Goal: Task Accomplishment & Management: Manage account settings

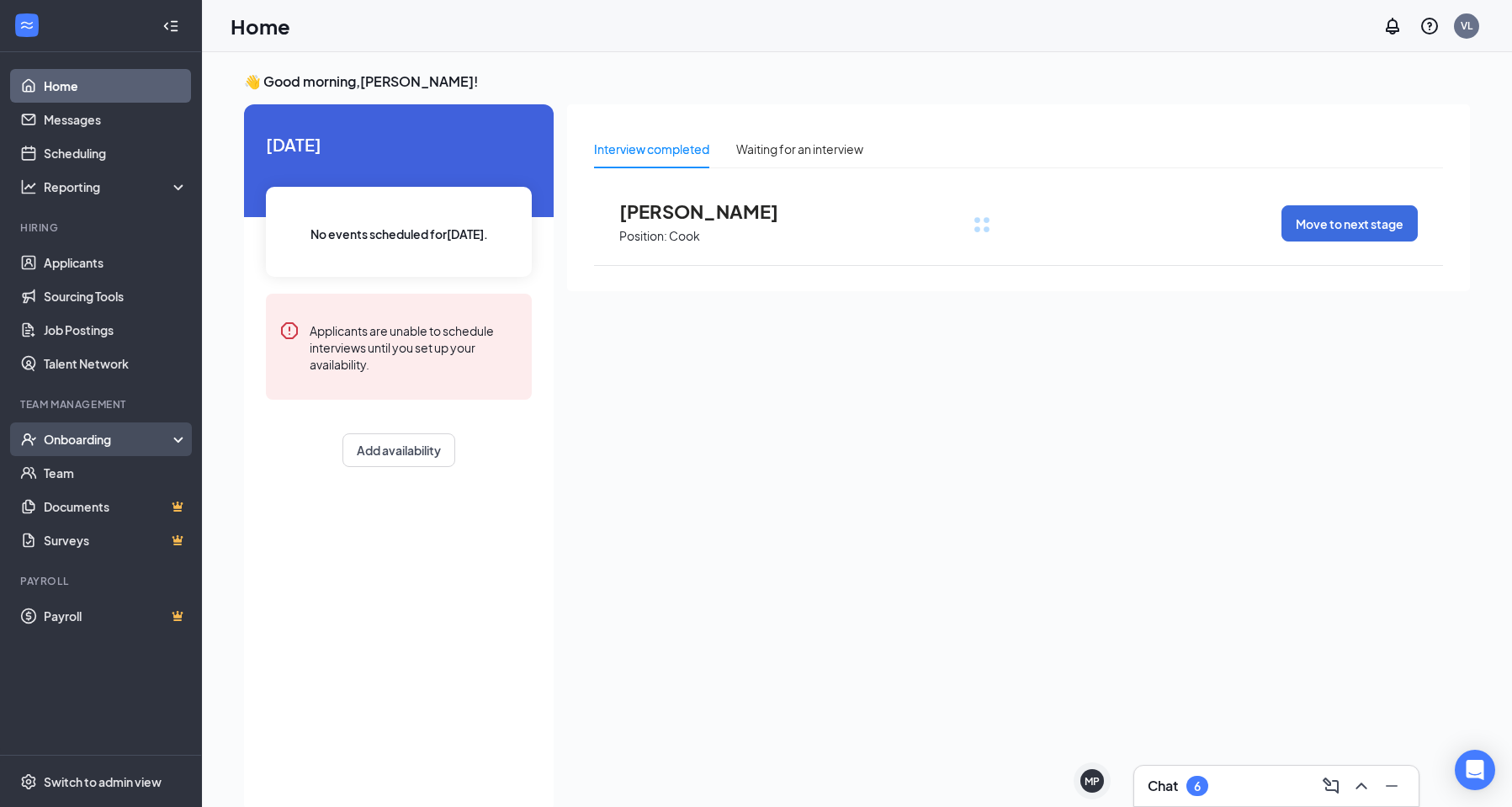
click at [103, 440] on div "Onboarding" at bounding box center [108, 439] width 130 height 17
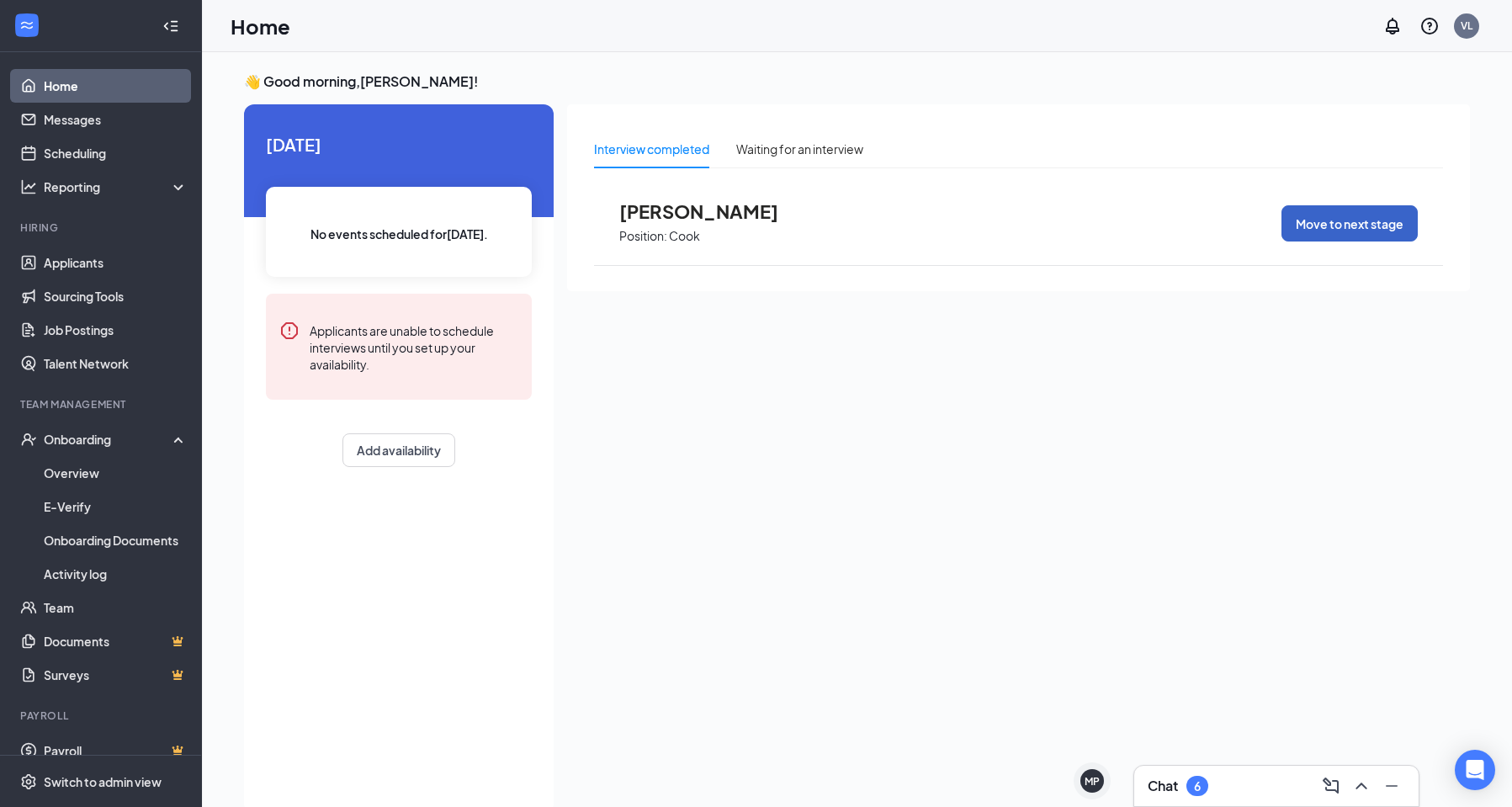
click at [1347, 229] on button "Move to next stage" at bounding box center [1350, 223] width 136 height 36
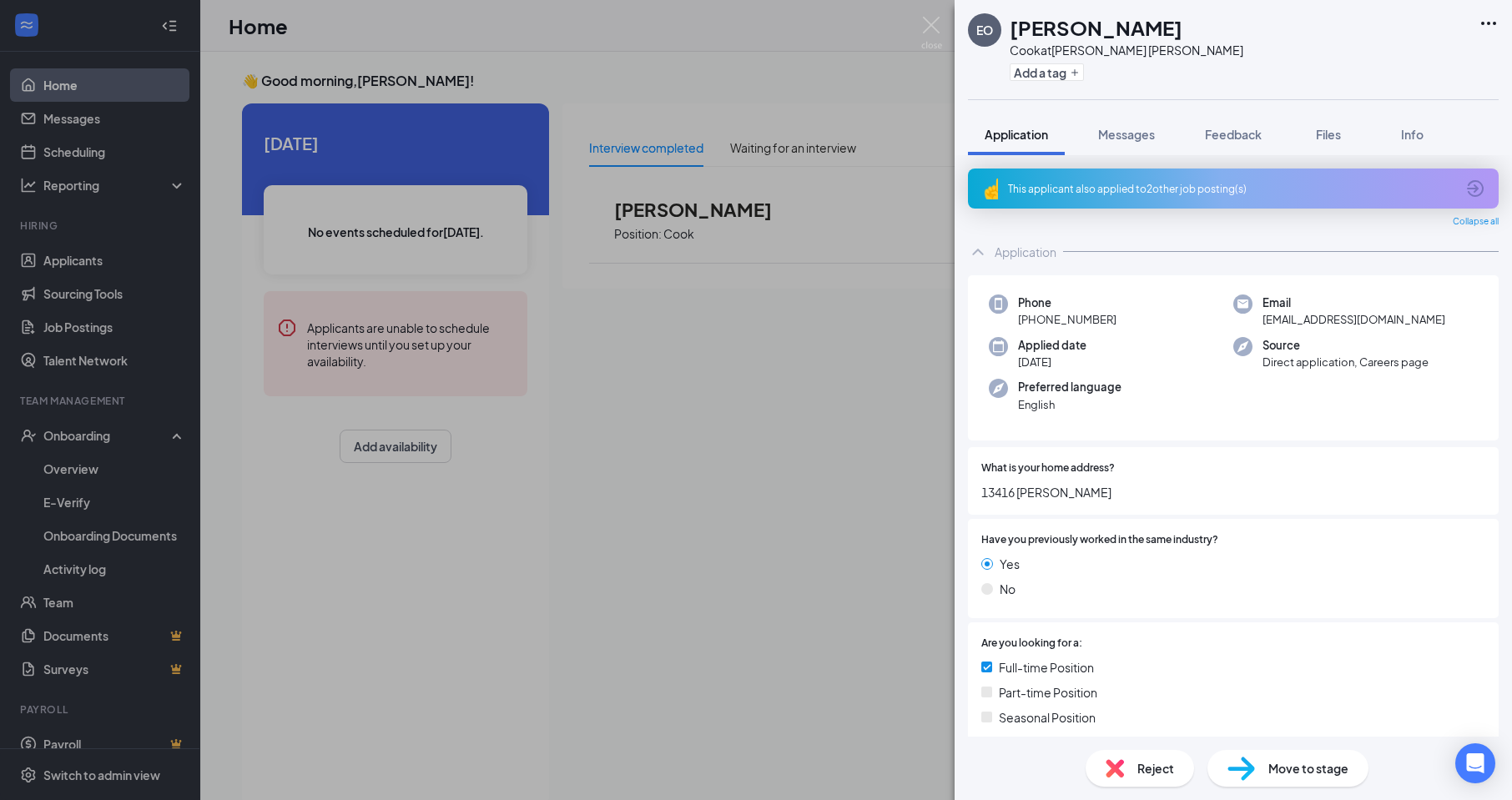
click at [1304, 776] on span "Move to stage" at bounding box center [1309, 769] width 80 height 18
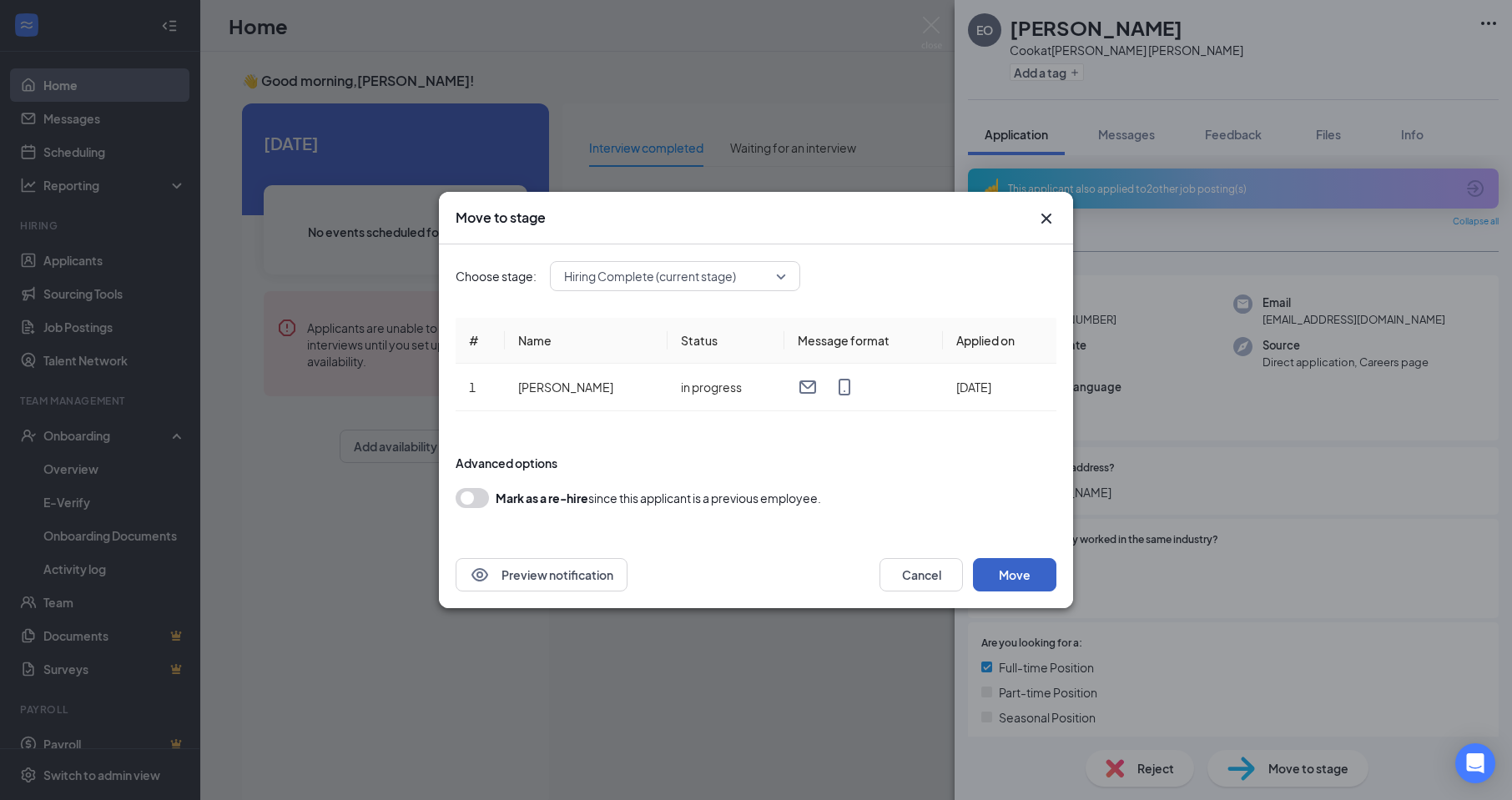
click at [1023, 572] on button "Move" at bounding box center [1014, 574] width 84 height 33
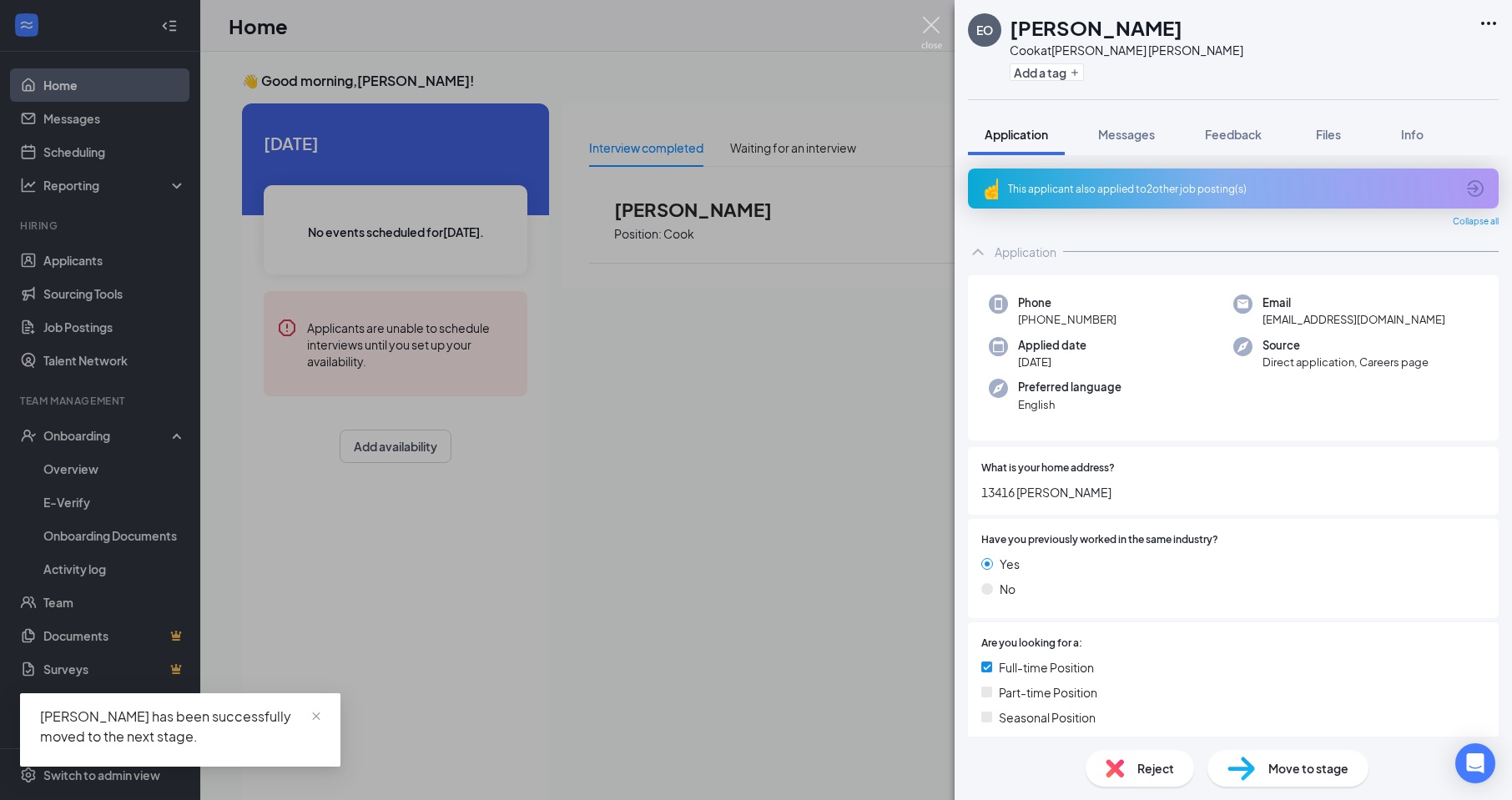
click at [937, 29] on img at bounding box center [932, 33] width 21 height 32
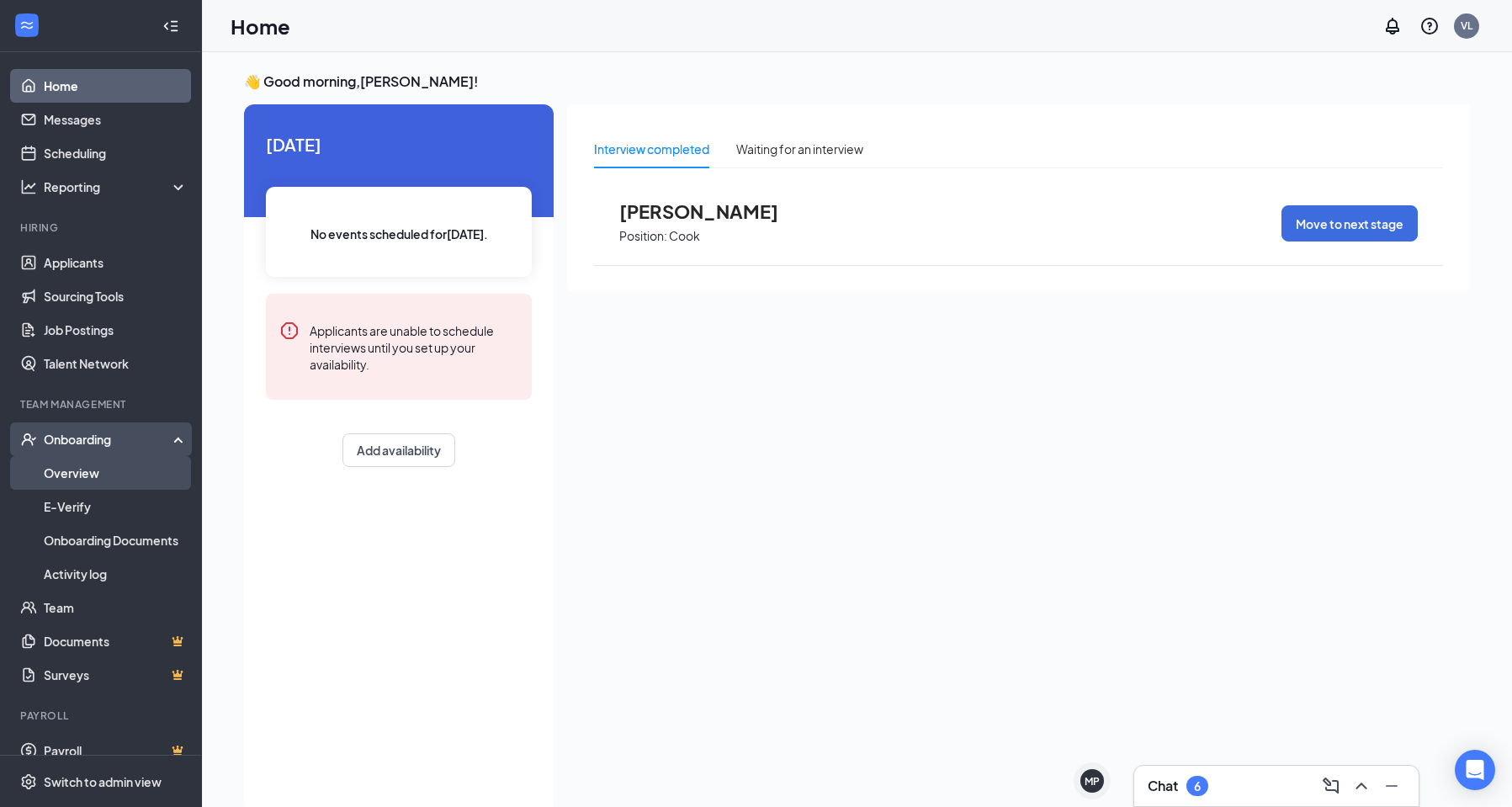
click at [110, 467] on link "Overview" at bounding box center [115, 473] width 144 height 34
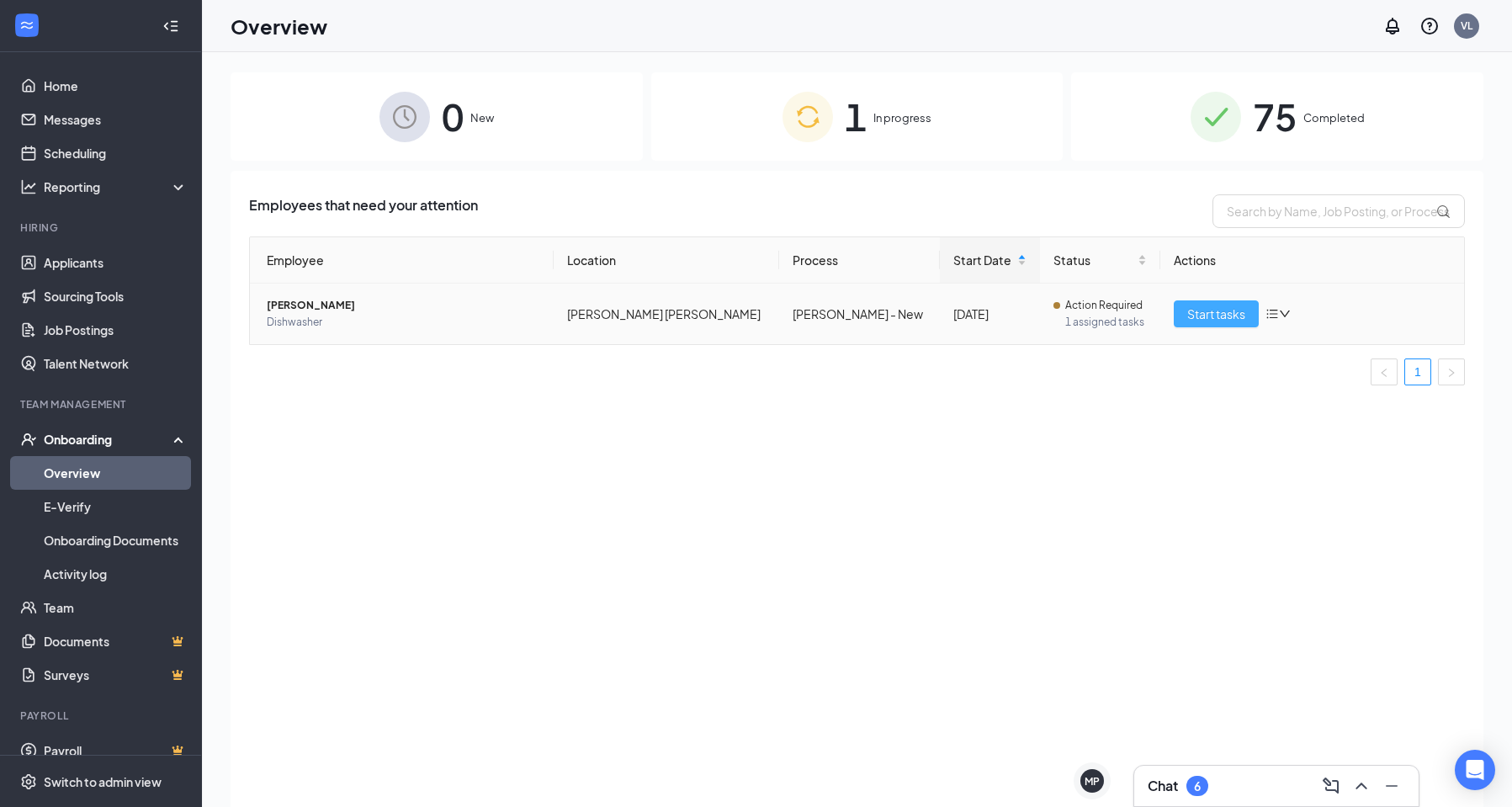
click at [1222, 317] on span "Start tasks" at bounding box center [1216, 314] width 58 height 18
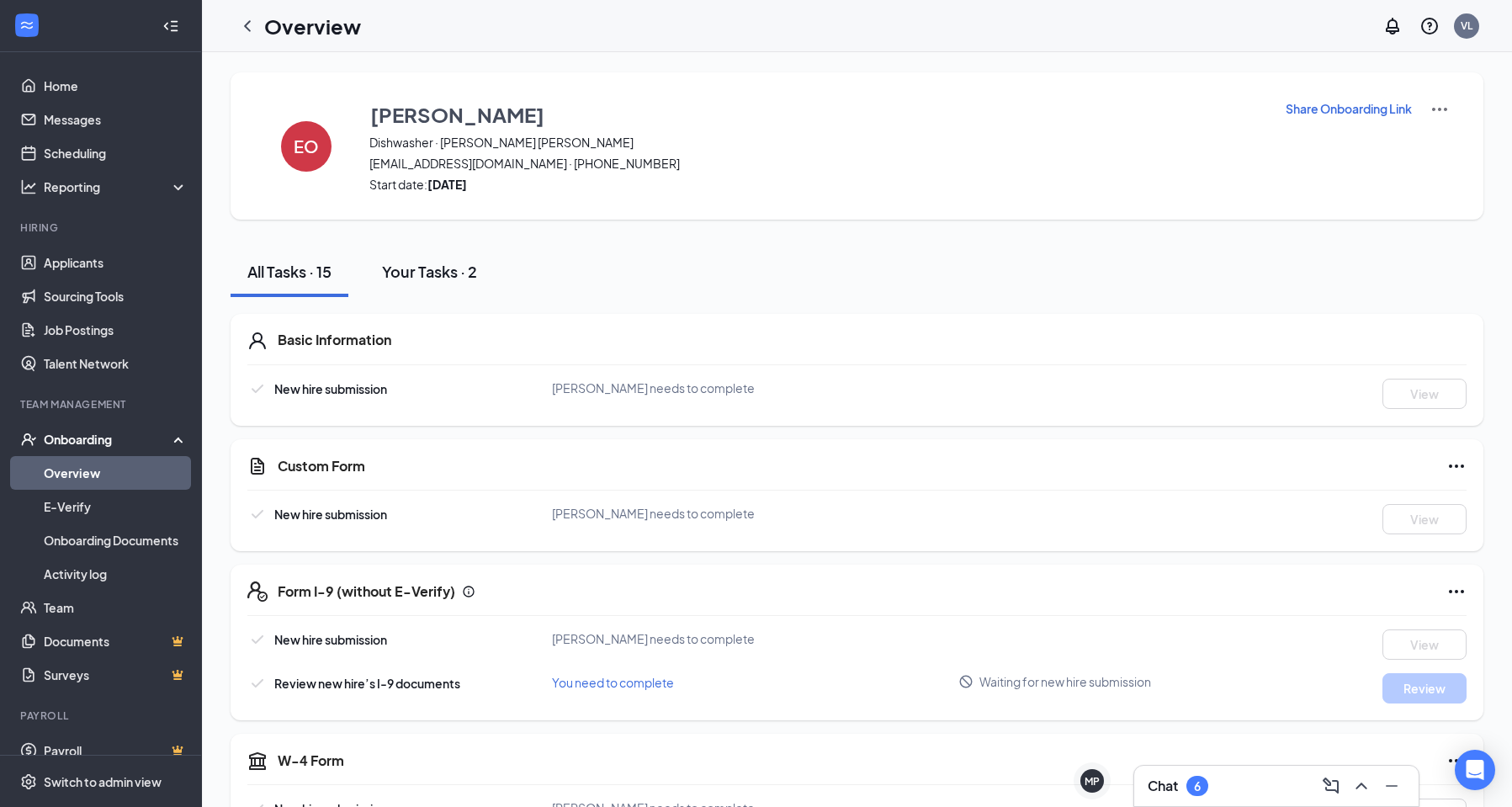
click at [391, 272] on div "Your Tasks · 2" at bounding box center [429, 271] width 95 height 21
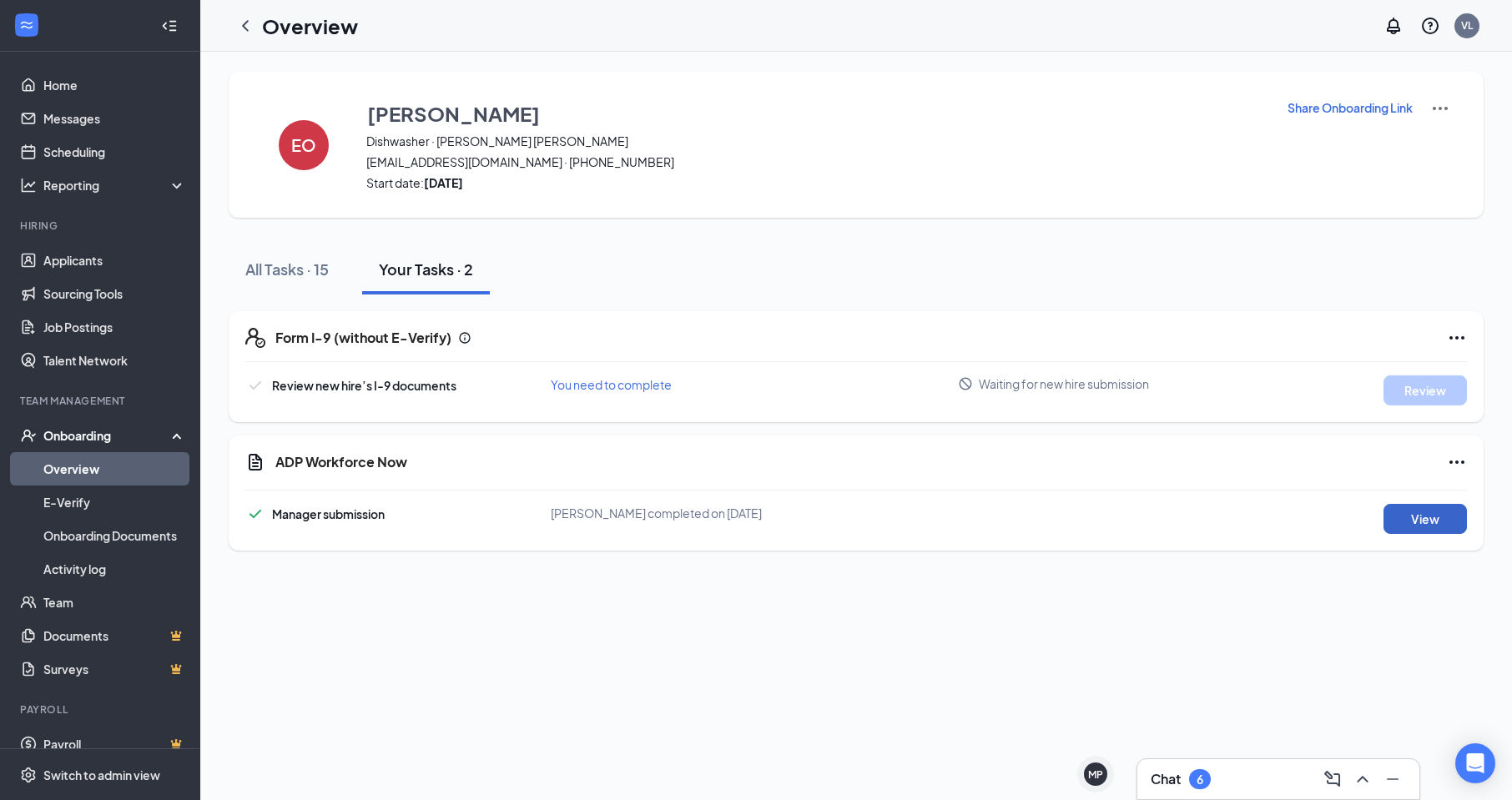
click at [1432, 510] on button "View" at bounding box center [1426, 518] width 84 height 30
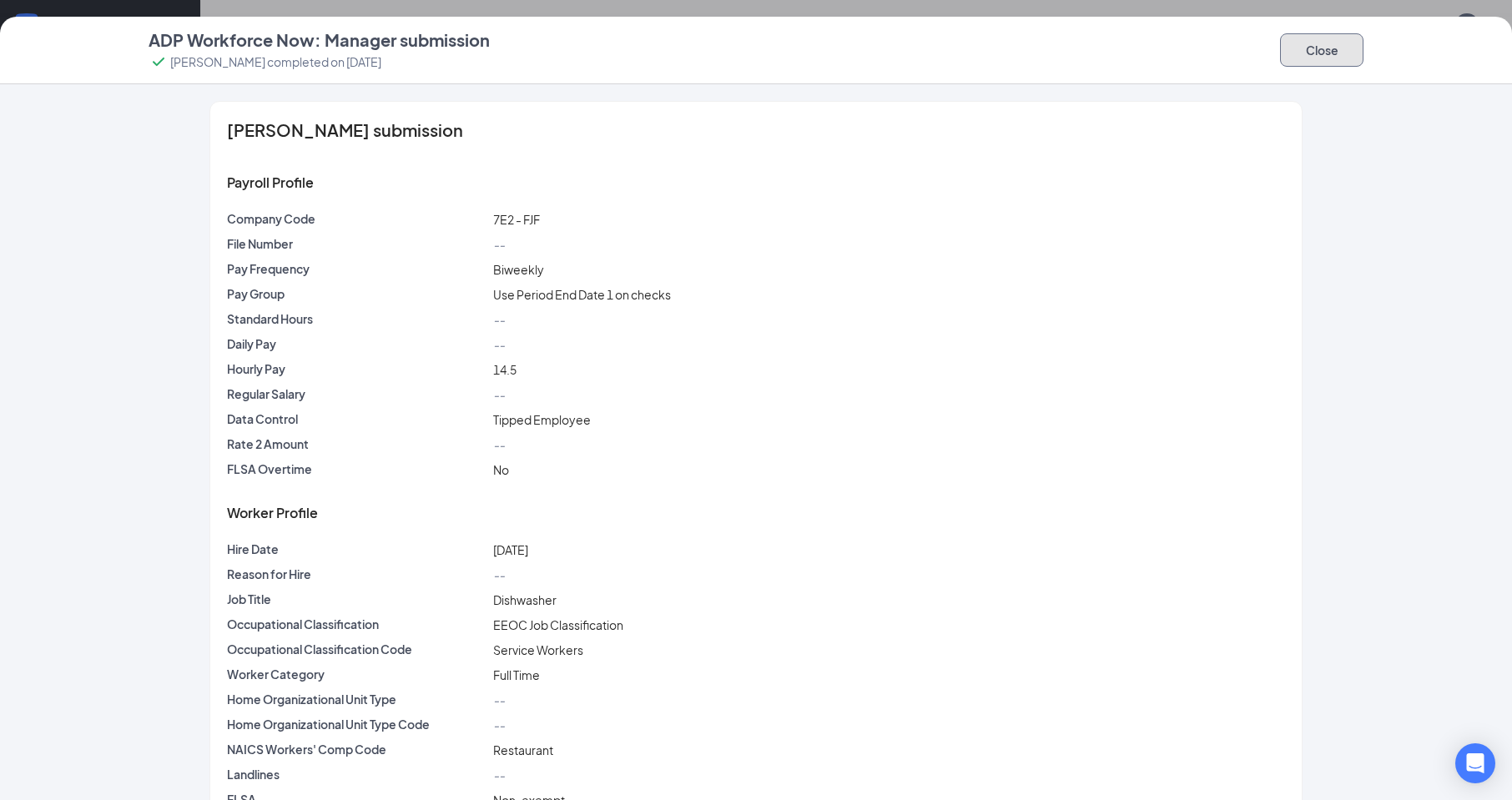
click at [1297, 57] on button "Close" at bounding box center [1322, 49] width 84 height 33
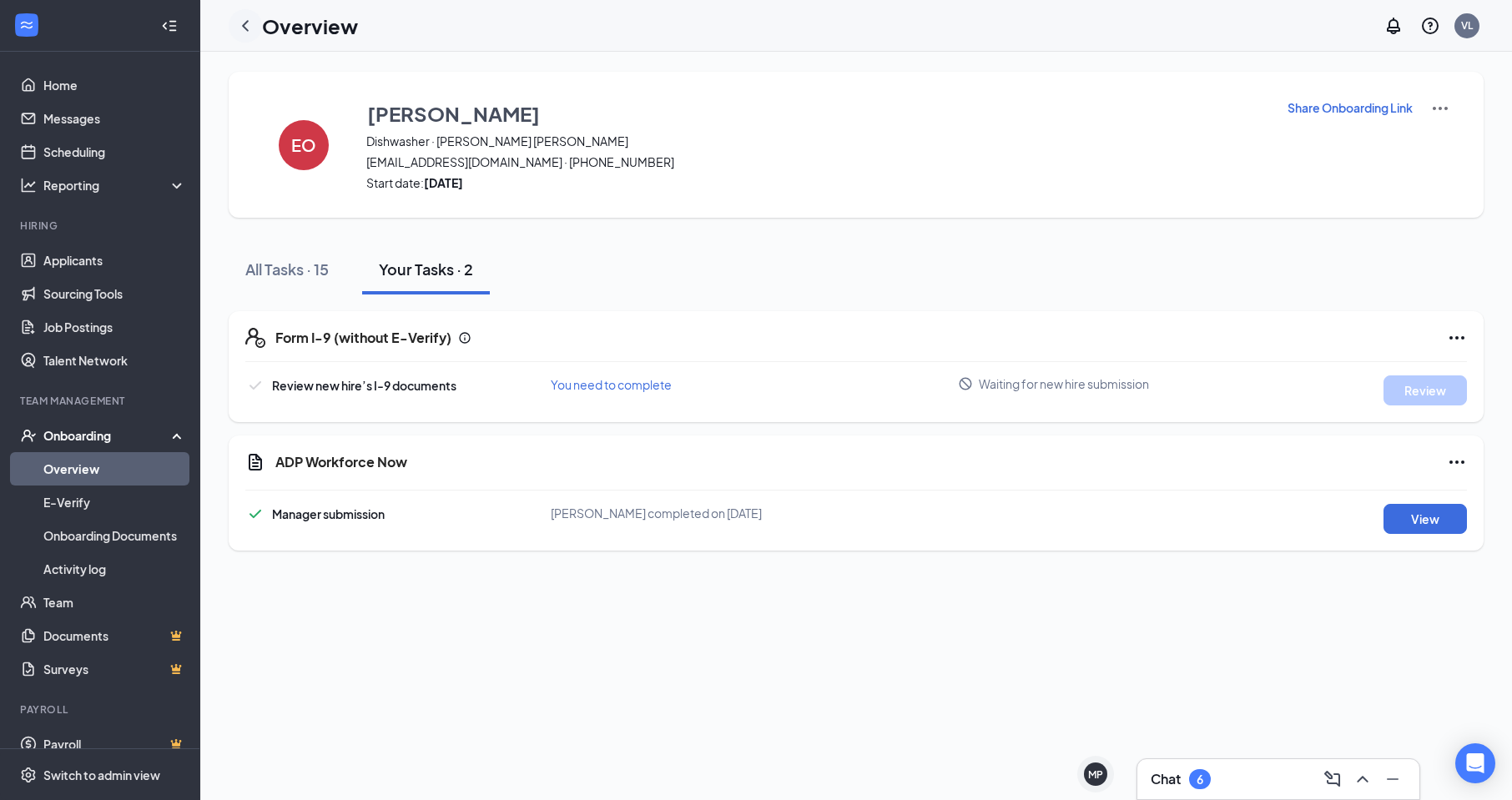
click at [245, 24] on icon "ChevronLeft" at bounding box center [245, 25] width 6 height 11
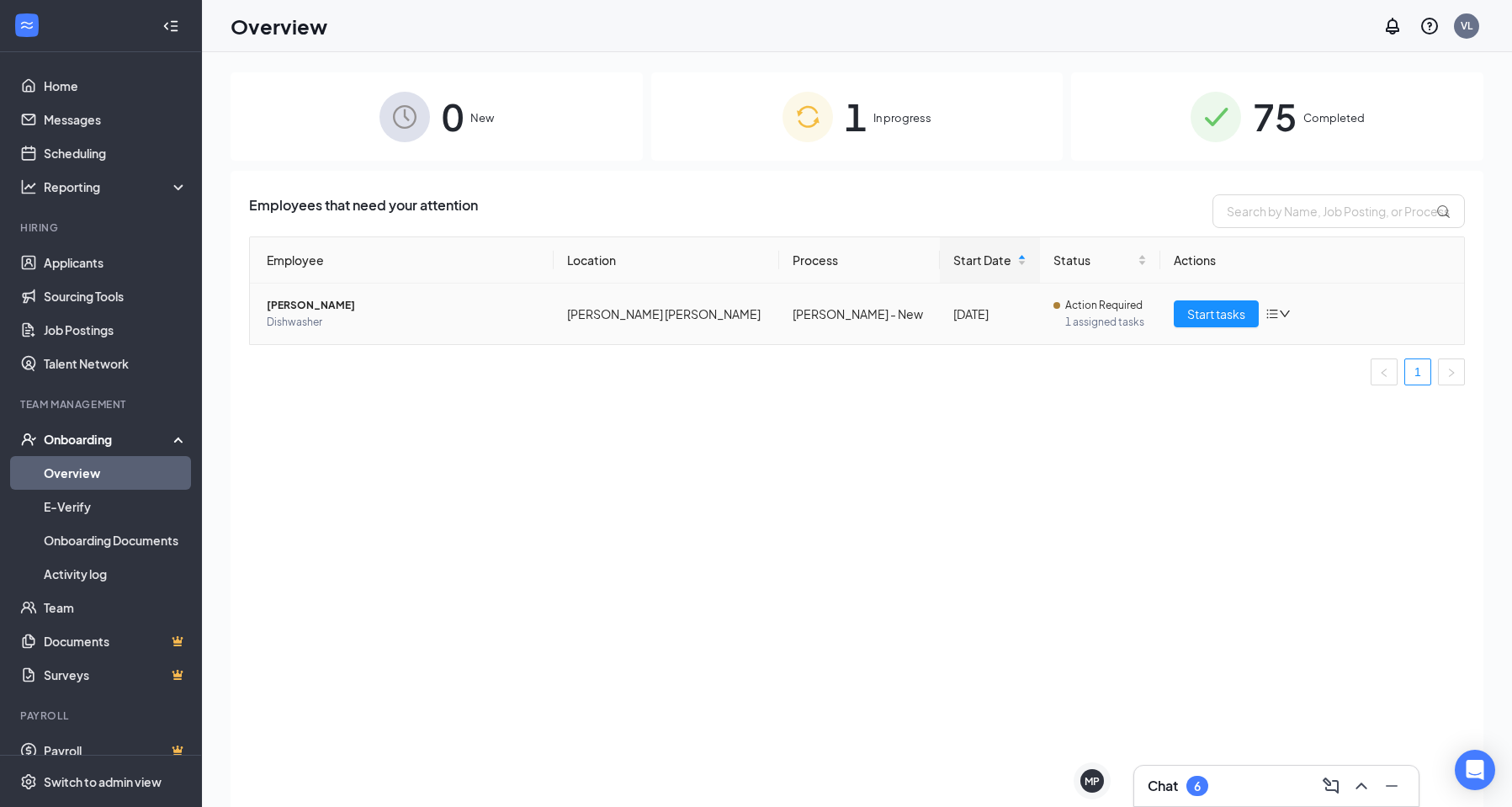
click at [296, 307] on span "[PERSON_NAME]" at bounding box center [403, 305] width 273 height 17
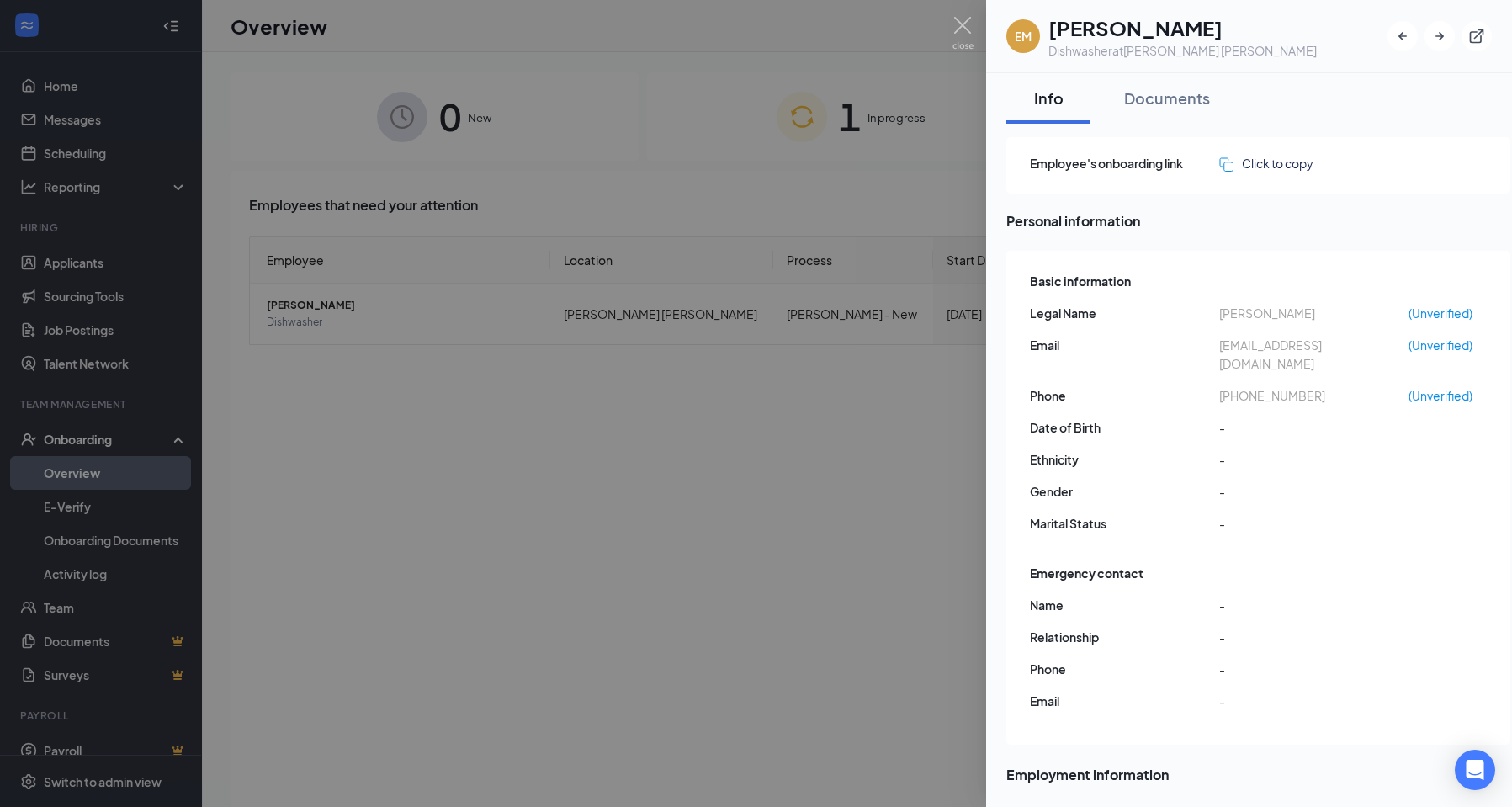
click at [889, 202] on div at bounding box center [756, 403] width 1512 height 807
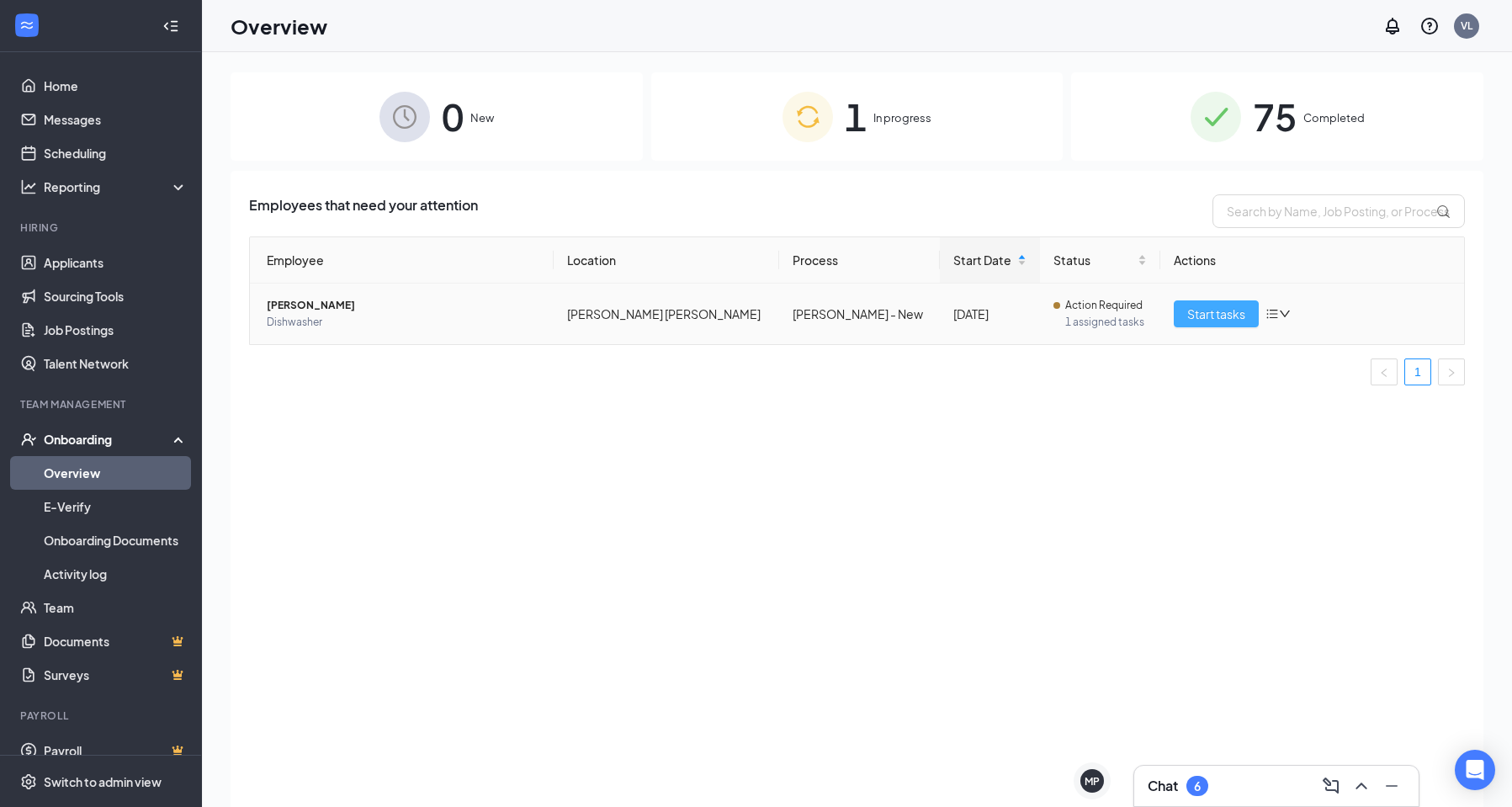
click at [1227, 319] on span "Start tasks" at bounding box center [1216, 314] width 58 height 18
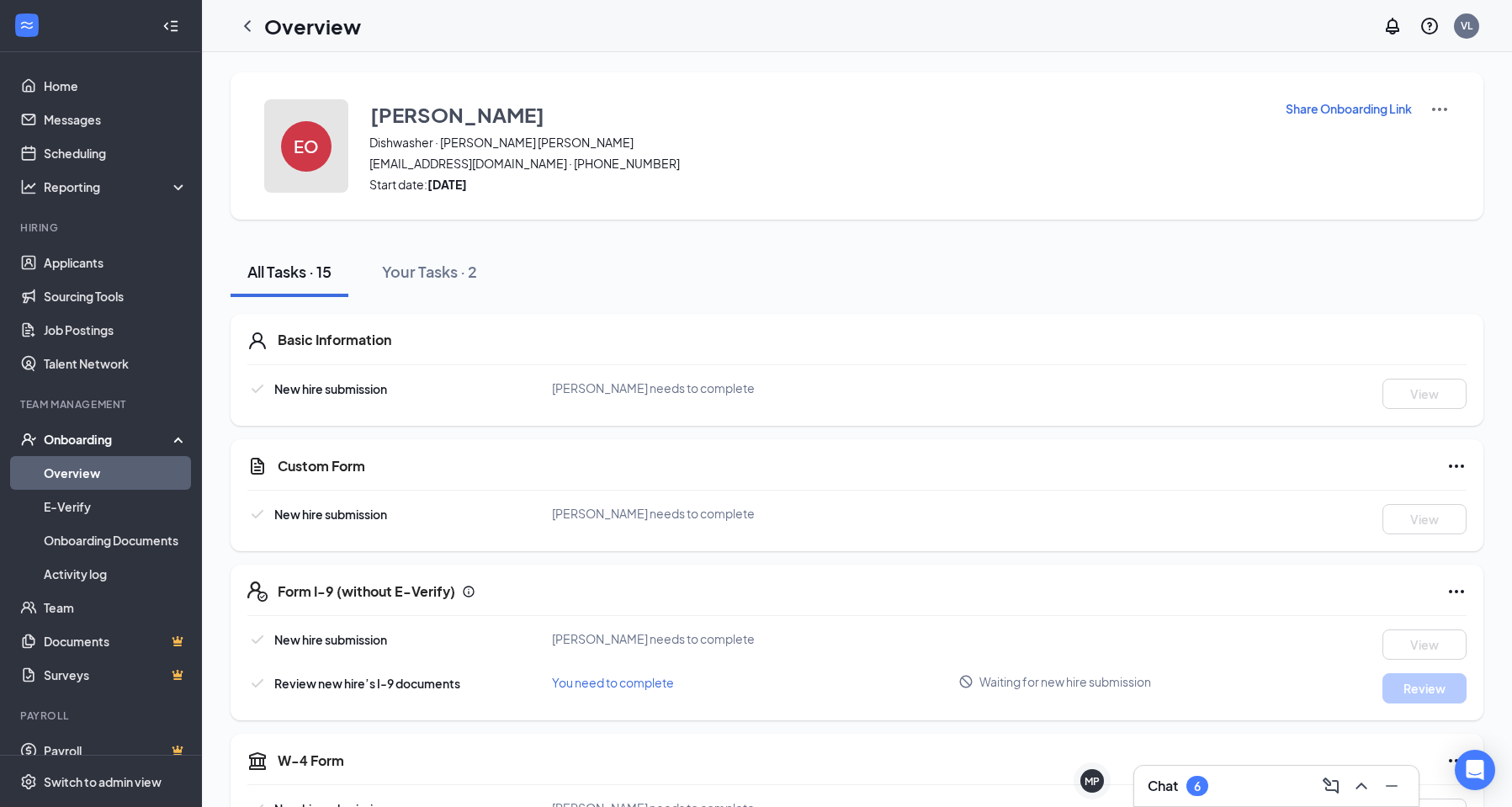
click at [314, 149] on h4 "EO" at bounding box center [307, 146] width 25 height 12
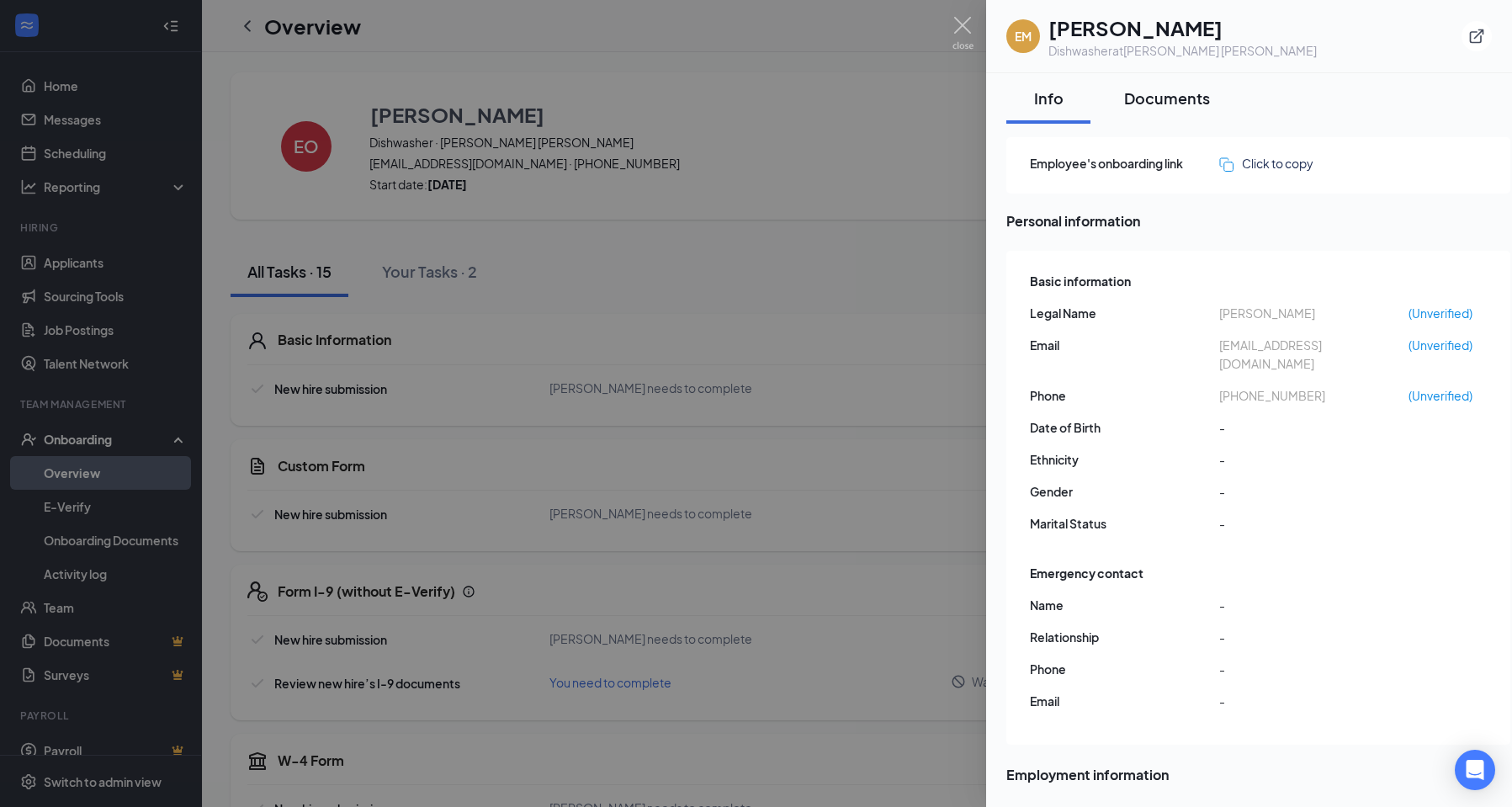
click at [1166, 93] on div "Documents" at bounding box center [1167, 97] width 86 height 21
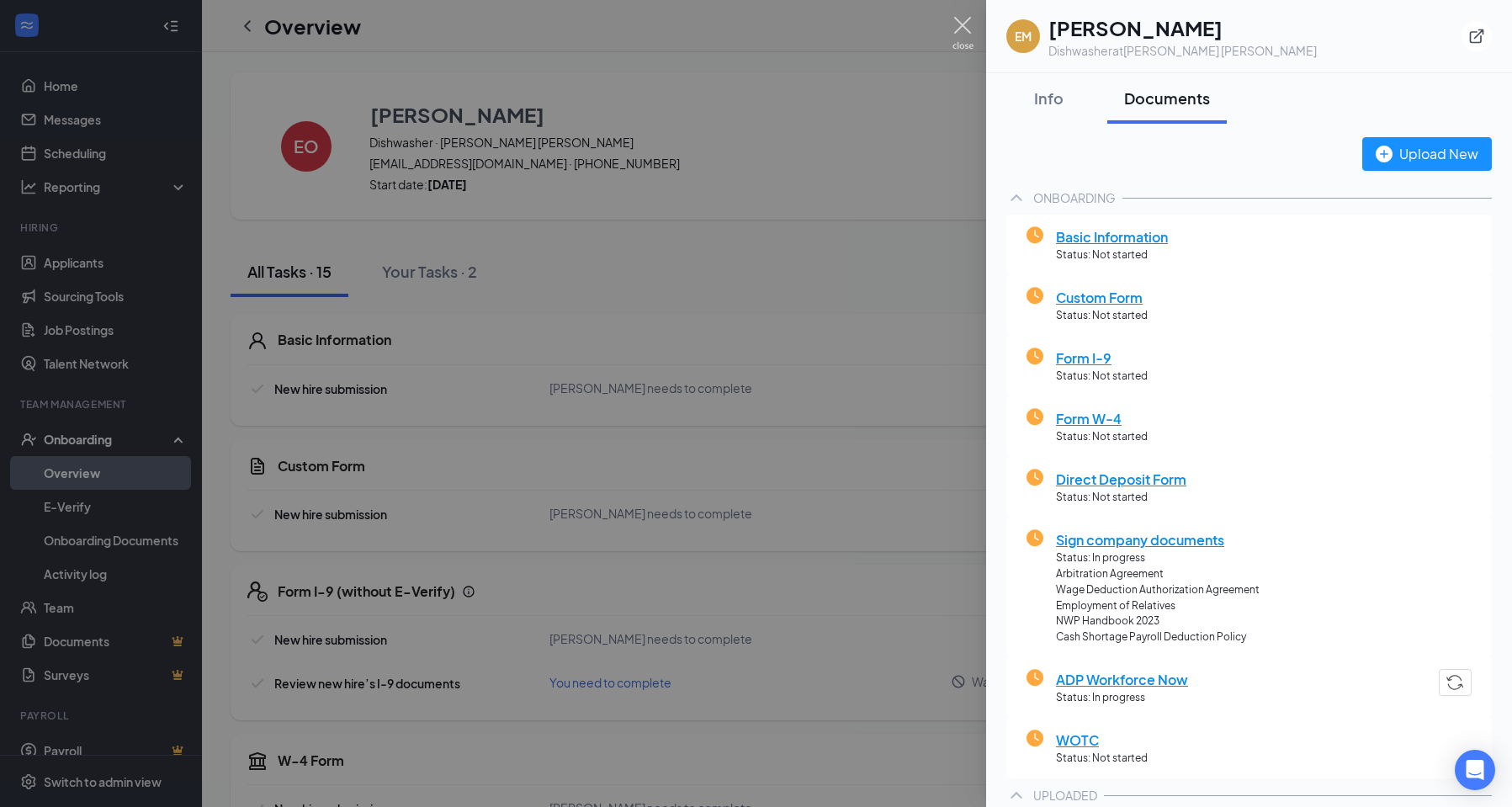
click at [956, 26] on img at bounding box center [963, 34] width 21 height 33
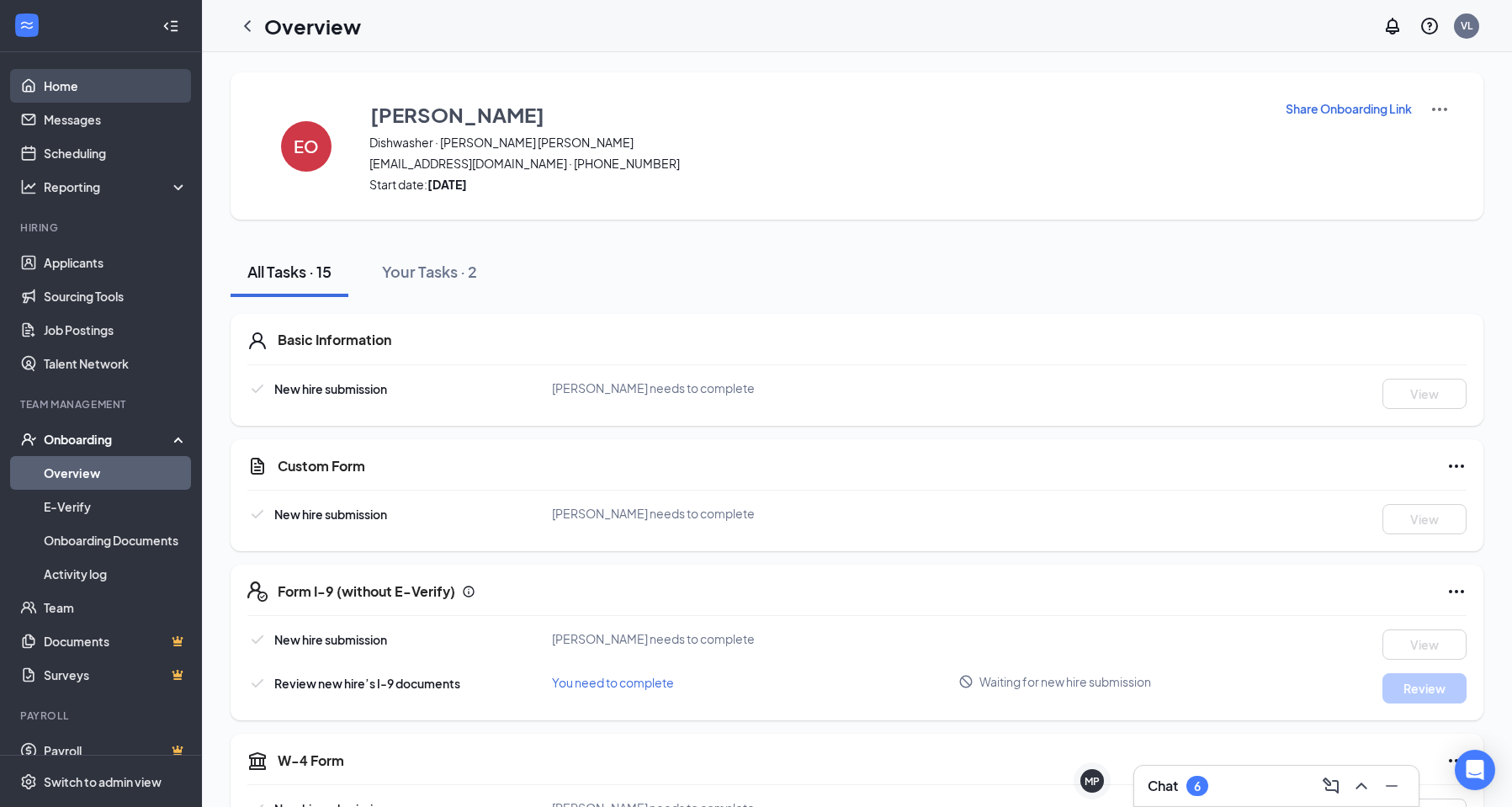
click at [87, 84] on link "Home" at bounding box center [115, 85] width 144 height 34
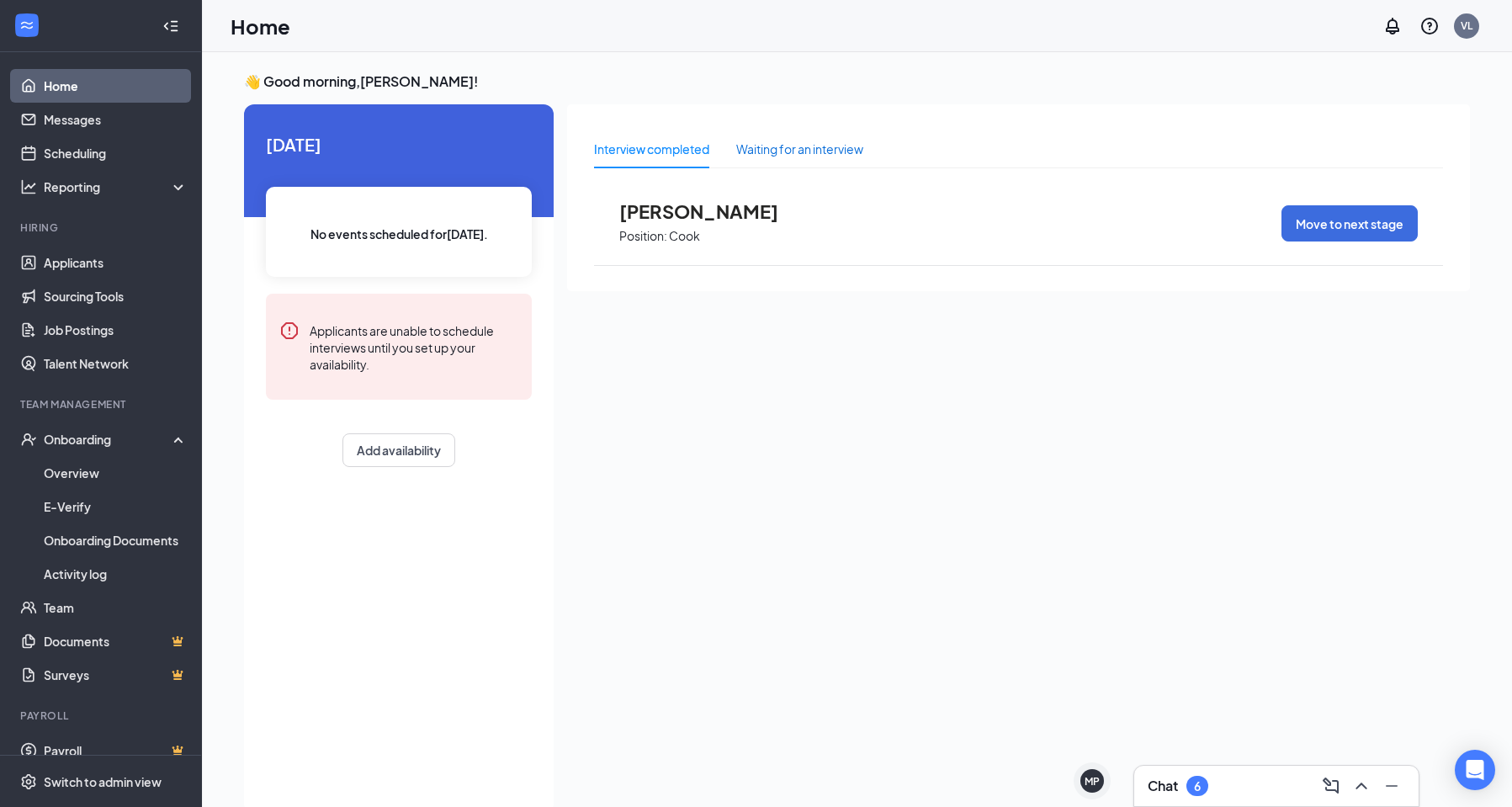
click at [822, 147] on div "Waiting for an interview" at bounding box center [800, 149] width 127 height 18
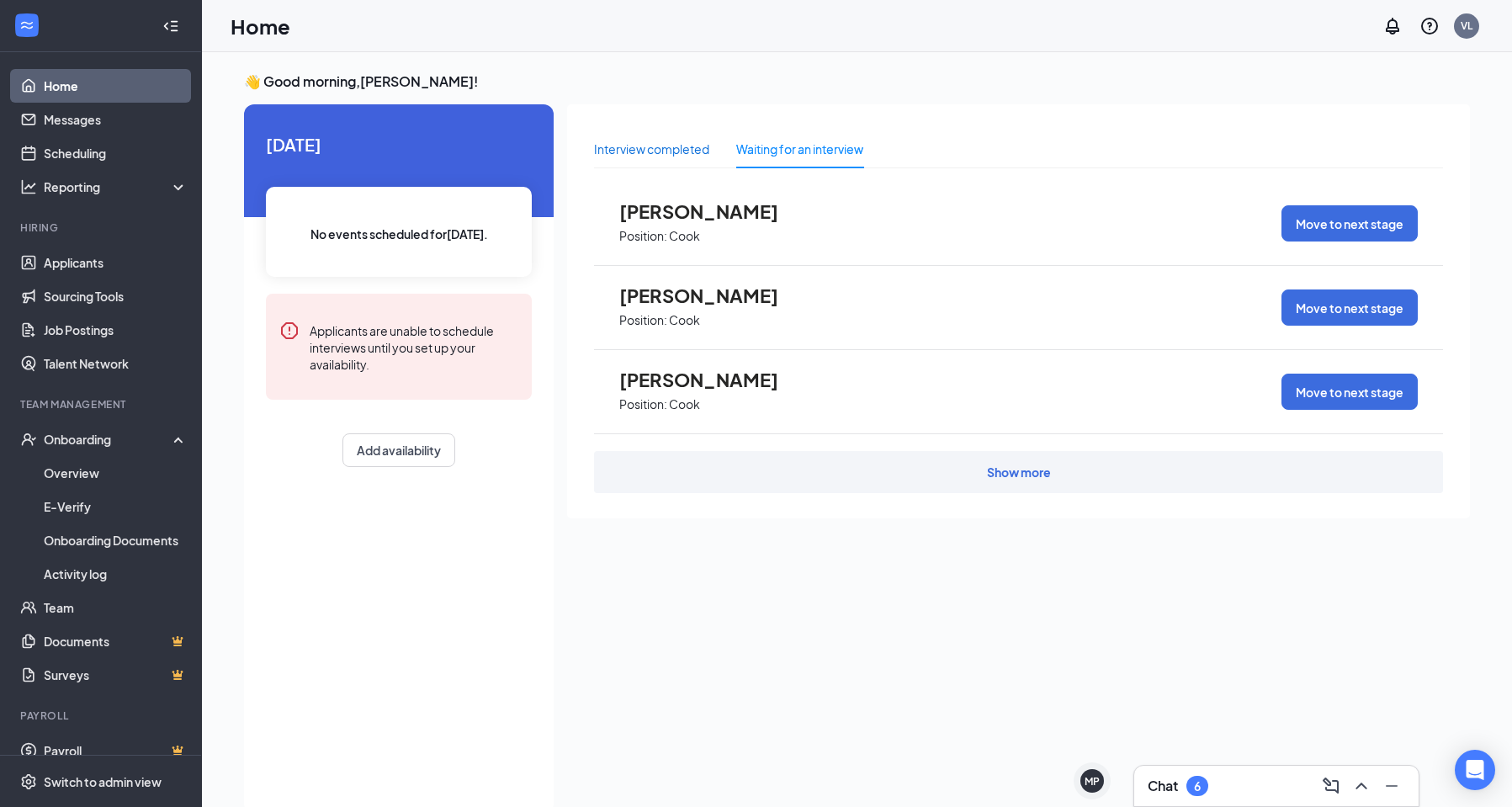
click at [640, 151] on div "Interview completed" at bounding box center [652, 149] width 115 height 18
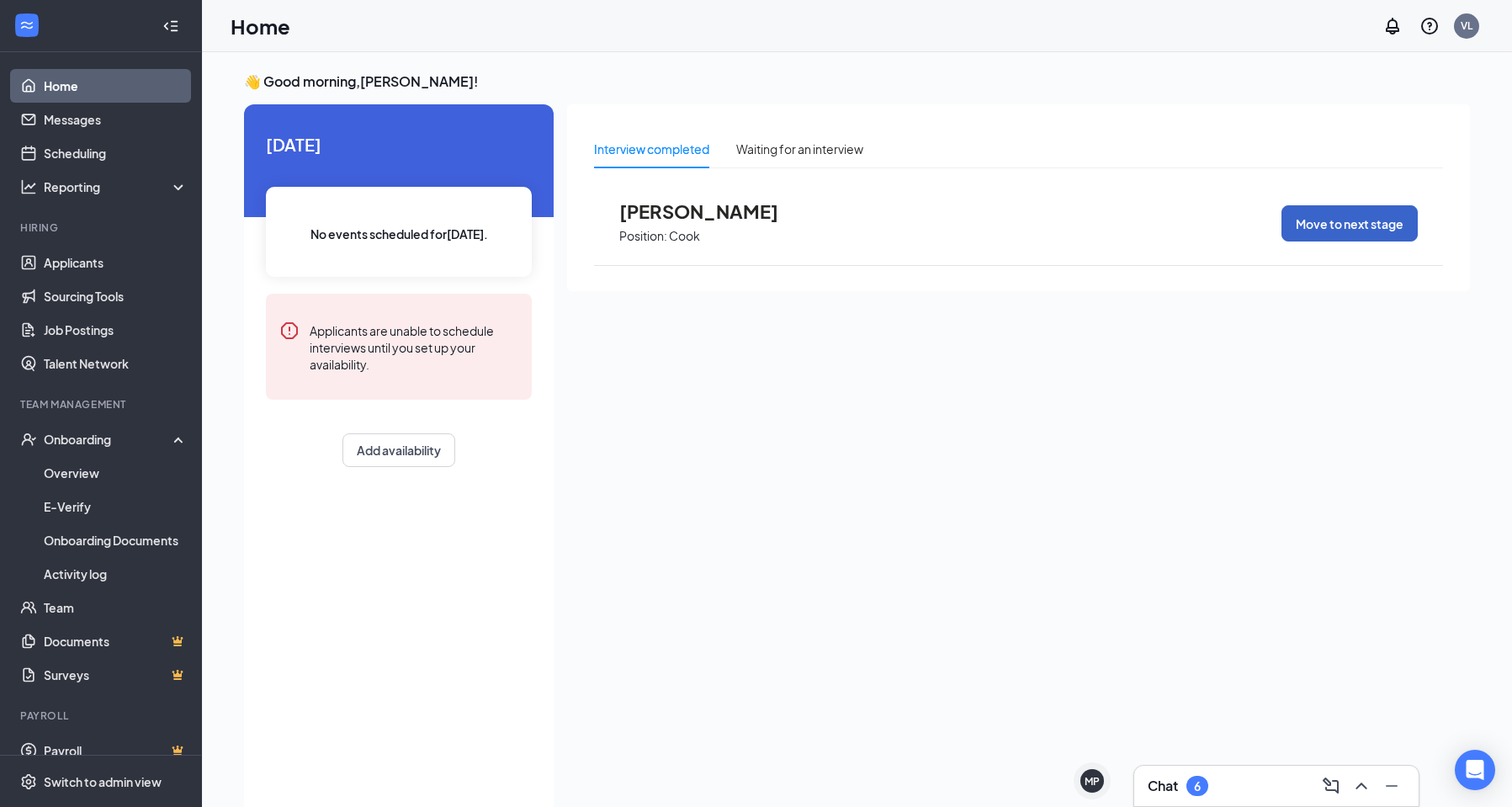
click at [1345, 226] on button "Move to next stage" at bounding box center [1350, 223] width 136 height 36
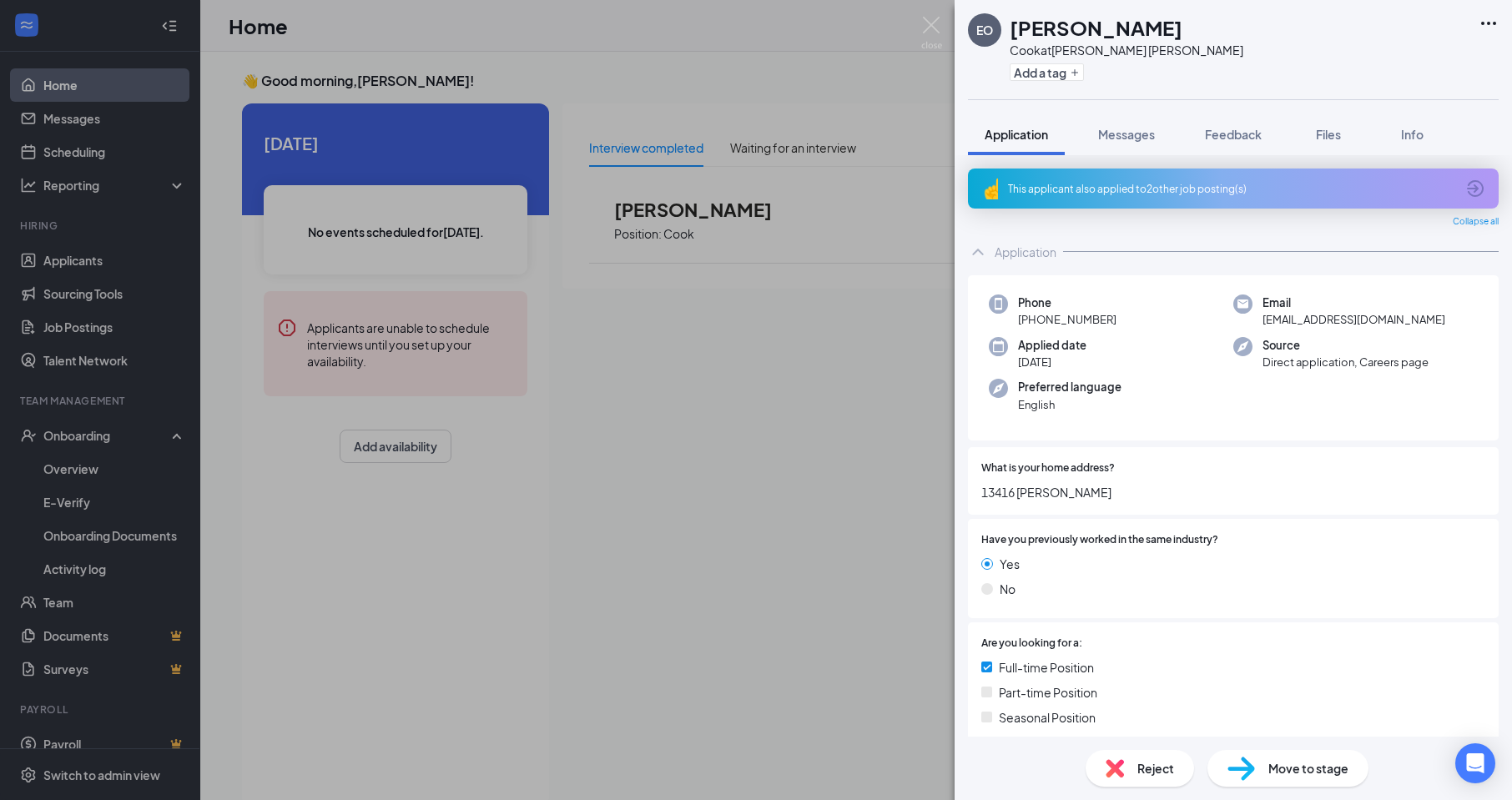
click at [1343, 776] on span "Move to stage" at bounding box center [1309, 769] width 80 height 18
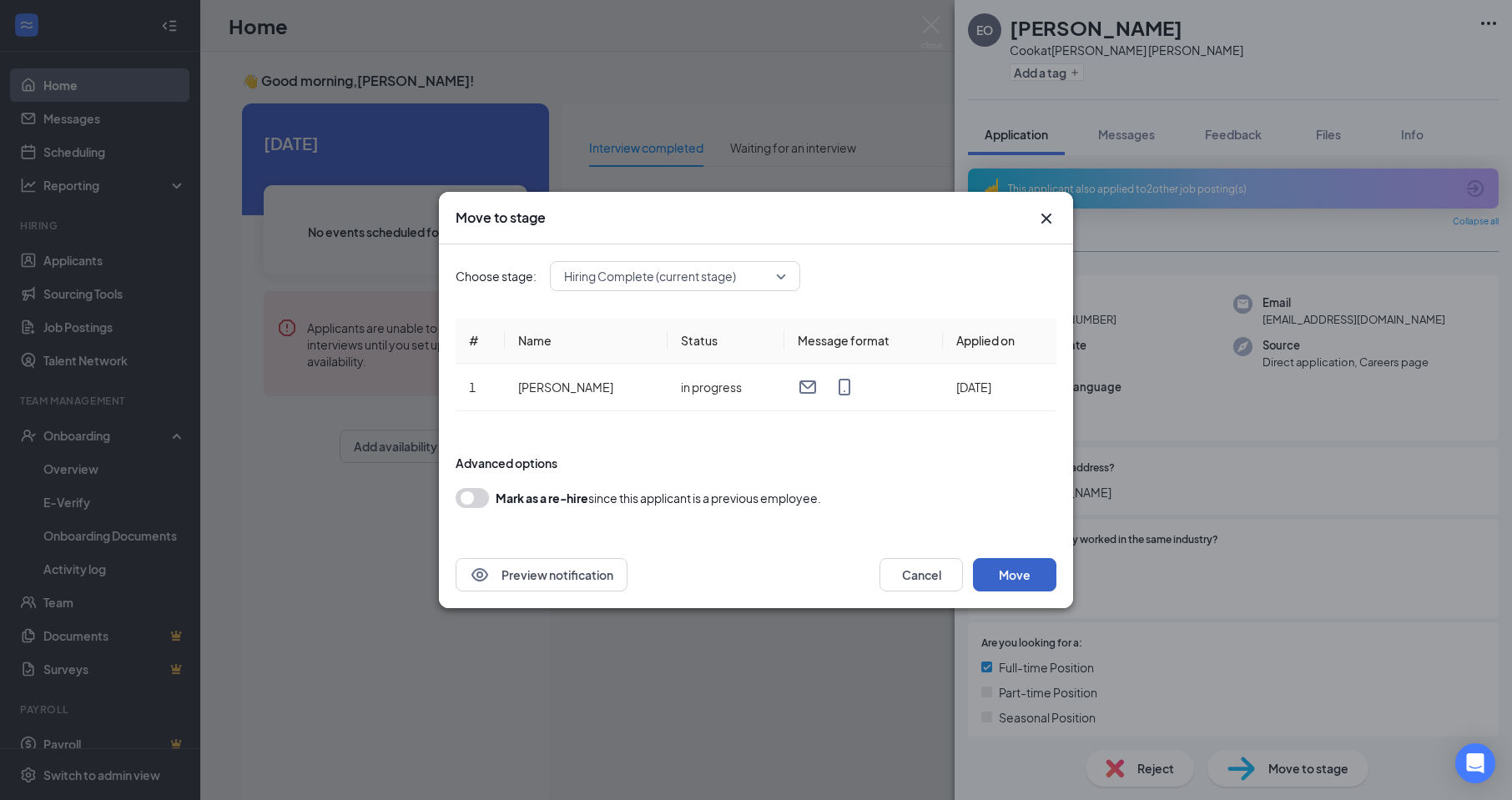
click at [1022, 580] on button "Move" at bounding box center [1014, 574] width 84 height 33
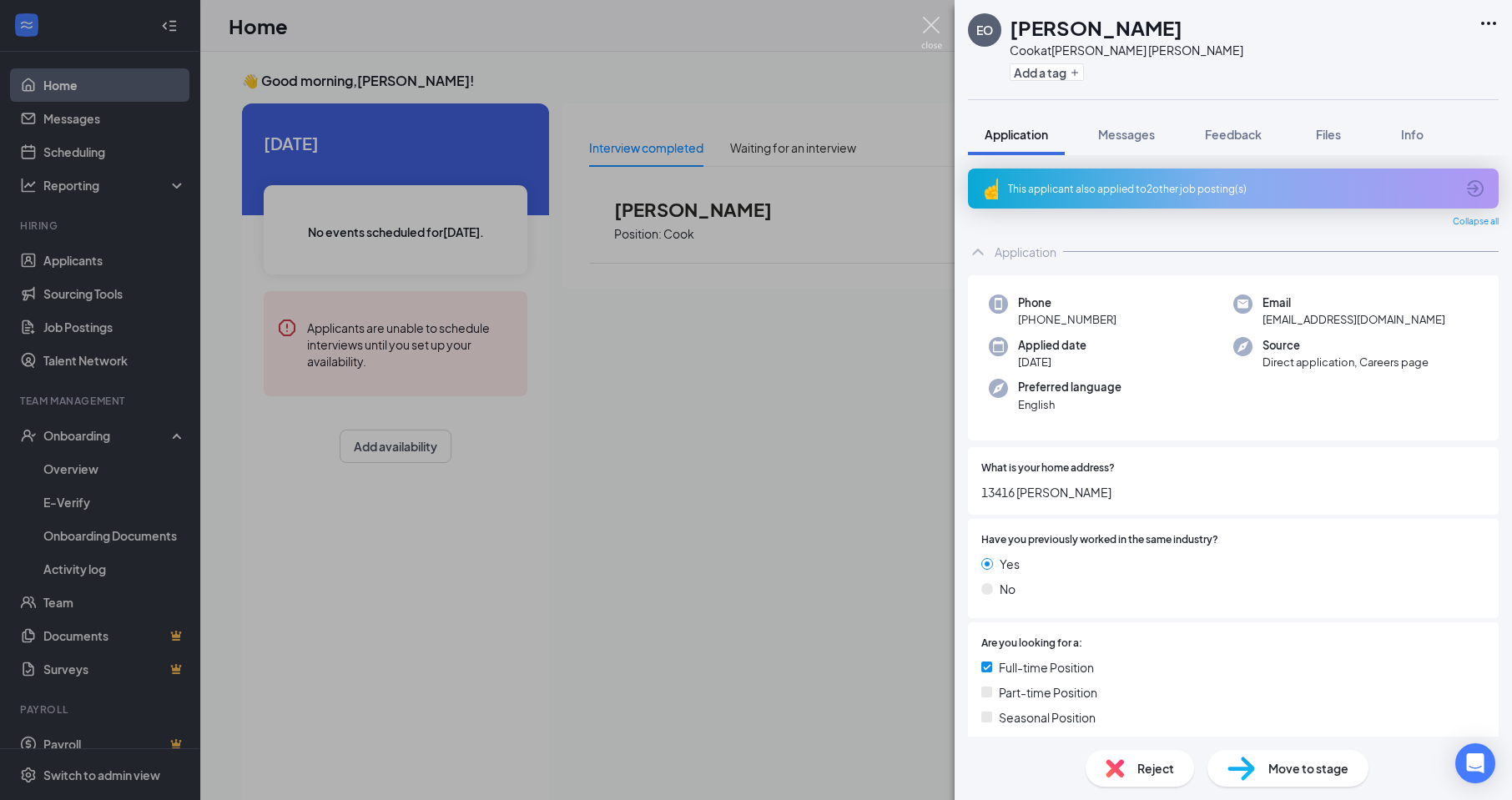
click at [943, 17] on div "EO [PERSON_NAME] at [PERSON_NAME] [PERSON_NAME] Add a tag Application Messages …" at bounding box center [756, 400] width 1512 height 800
